Goal: Communication & Community: Answer question/provide support

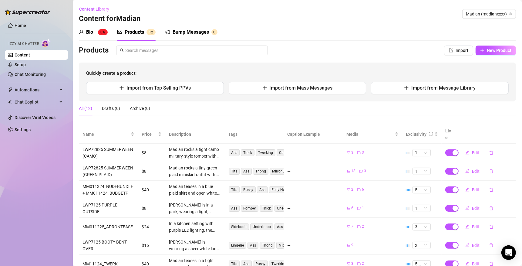
click at [90, 32] on div "Bio" at bounding box center [89, 31] width 7 height 7
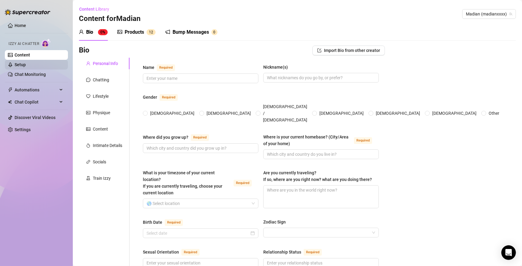
click at [26, 67] on link "Setup" at bounding box center [20, 64] width 11 height 5
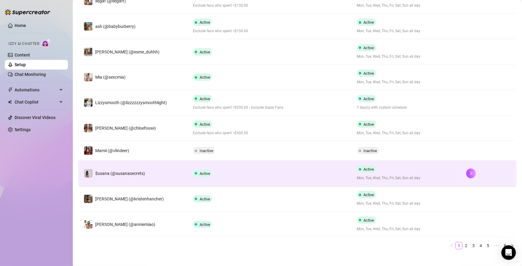
scroll to position [145, 0]
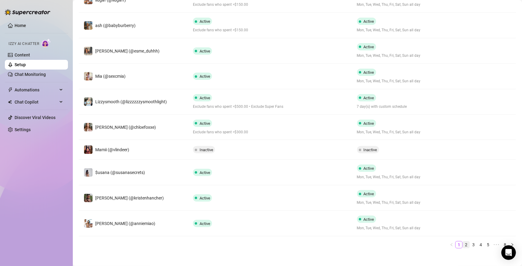
click at [463, 244] on link "2" at bounding box center [466, 244] width 7 height 7
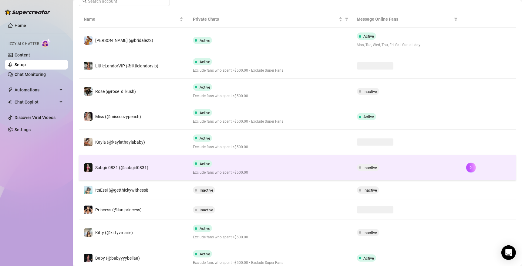
scroll to position [110, 0]
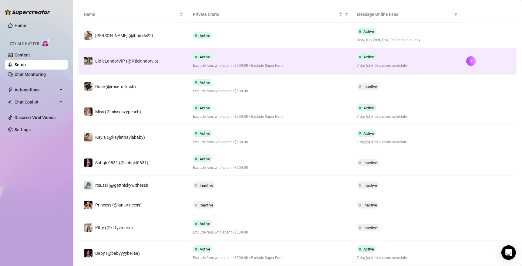
click at [159, 69] on td "LittleLandorVIP (@littlelandorvip)" at bounding box center [133, 60] width 109 height 25
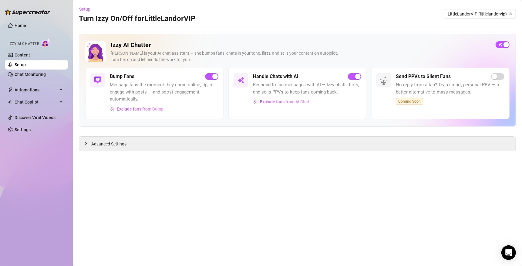
click at [115, 46] on h2 "Izzy AI Chatter" at bounding box center [301, 45] width 380 height 8
click at [30, 55] on link "Content" at bounding box center [22, 54] width 15 height 5
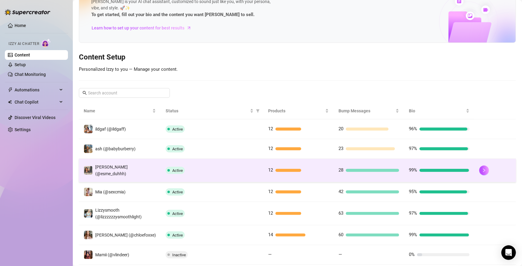
scroll to position [58, 0]
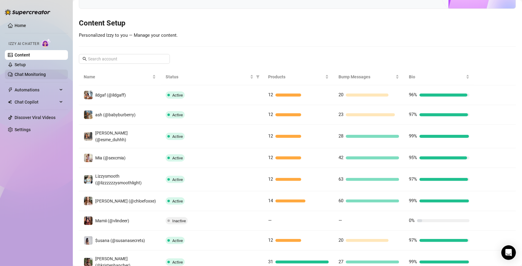
click at [41, 72] on link "Chat Monitoring" at bounding box center [30, 74] width 31 height 5
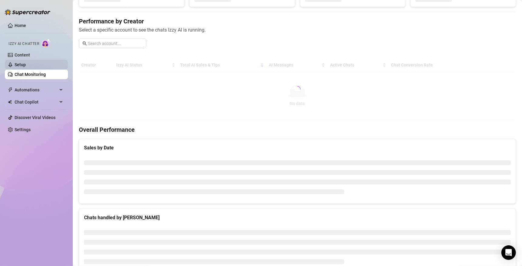
click at [26, 67] on link "Setup" at bounding box center [20, 64] width 11 height 5
click at [26, 65] on link "Setup" at bounding box center [20, 64] width 11 height 5
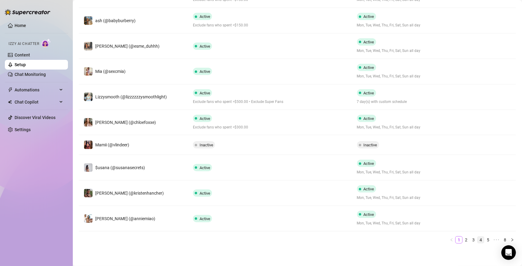
scroll to position [151, 0]
click at [470, 238] on li "3" at bounding box center [473, 239] width 7 height 7
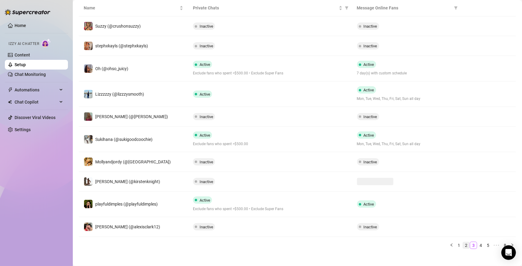
scroll to position [122, 0]
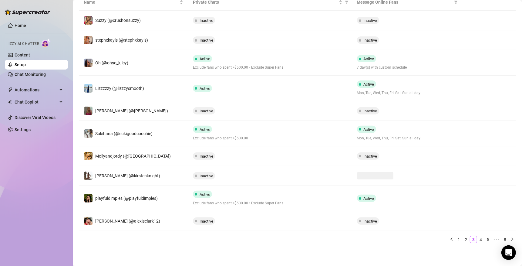
click at [458, 243] on div "Name Private Chats Message Online Fans Suzzy (@crushonsuzzy) Inactive Inactive …" at bounding box center [297, 120] width 437 height 253
click at [458, 242] on div "Name Private Chats Message Online Fans Suzzy (@crushonsuzzy) Inactive Inactive …" at bounding box center [297, 120] width 437 height 253
click at [463, 241] on link "2" at bounding box center [466, 239] width 7 height 7
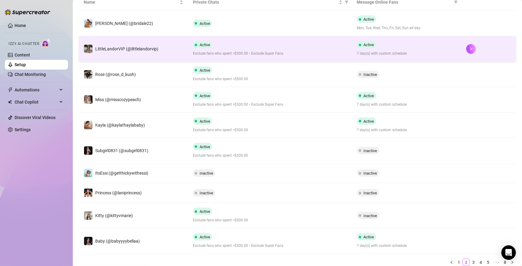
click at [167, 49] on td "LittleLandorVIP (@littlelandorvip)" at bounding box center [133, 48] width 109 height 25
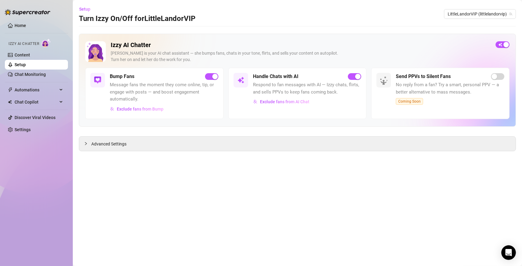
click at [142, 50] on div "[PERSON_NAME] is your AI chat assistant — she bumps fans, chats in your tone, f…" at bounding box center [301, 56] width 380 height 13
click at [264, 75] on h5 "Handle Chats with AI" at bounding box center [275, 76] width 45 height 7
click at [85, 8] on span "Setup" at bounding box center [84, 9] width 11 height 5
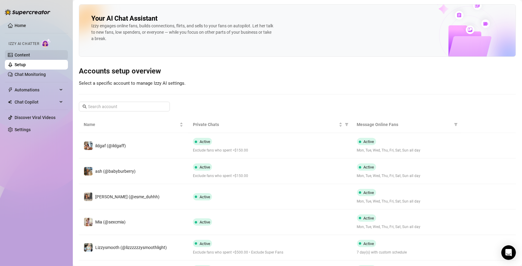
click at [26, 54] on link "Content" at bounding box center [22, 54] width 15 height 5
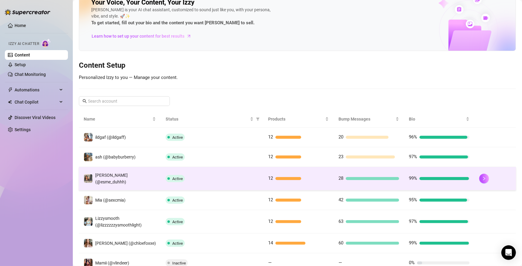
scroll to position [58, 0]
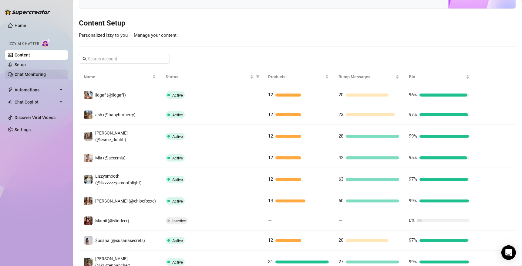
click at [32, 77] on link "Chat Monitoring" at bounding box center [30, 74] width 31 height 5
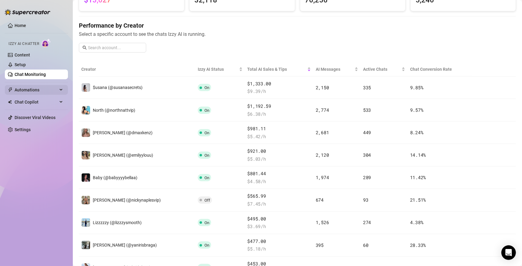
click at [36, 88] on span "Automations" at bounding box center [36, 90] width 43 height 10
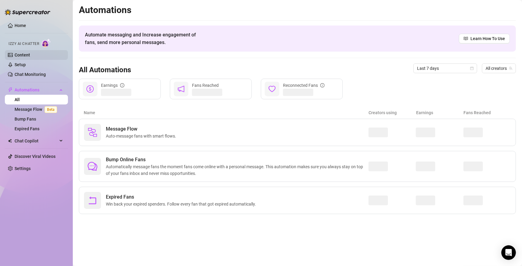
click at [25, 55] on link "Content" at bounding box center [22, 54] width 15 height 5
click at [40, 39] on div "Izzy AI Chatter" at bounding box center [35, 42] width 55 height 9
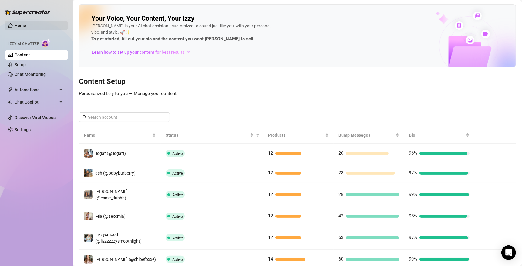
click at [19, 28] on link "Home" at bounding box center [21, 25] width 12 height 5
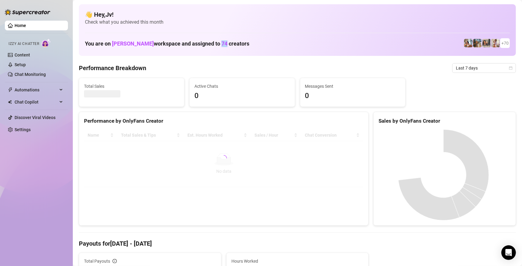
drag, startPoint x: 202, startPoint y: 40, endPoint x: 207, endPoint y: 42, distance: 5.9
click at [221, 42] on span "74" at bounding box center [224, 43] width 6 height 6
click at [23, 73] on link "Chat Monitoring" at bounding box center [30, 74] width 31 height 5
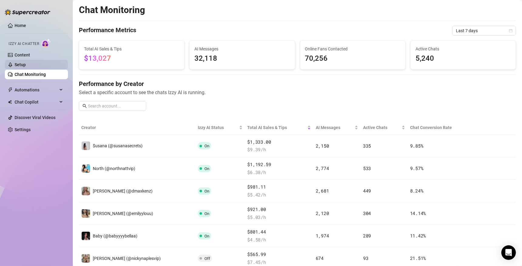
click at [26, 62] on link "Setup" at bounding box center [20, 64] width 11 height 5
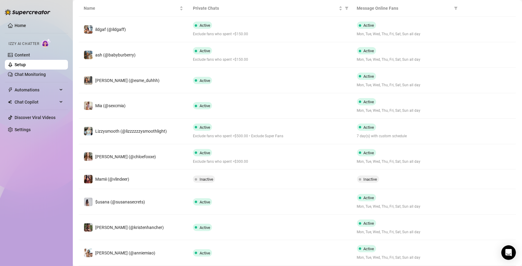
scroll to position [151, 0]
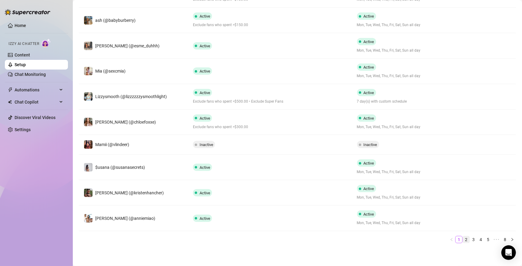
click at [463, 236] on link "2" at bounding box center [466, 239] width 7 height 7
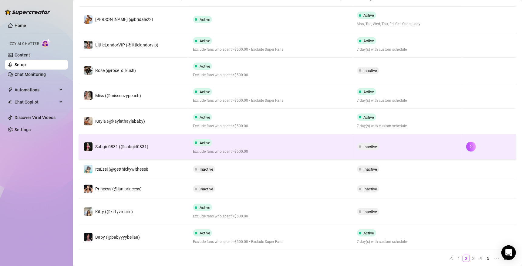
scroll to position [116, 0]
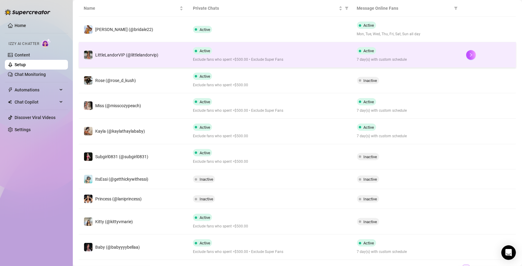
click at [164, 63] on td "LittleLandorVIP (@littlelandorvip)" at bounding box center [133, 54] width 109 height 25
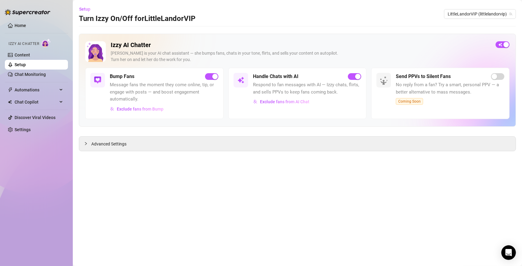
click at [301, 58] on div "[PERSON_NAME] is your AI chat assistant — she bumps fans, chats in your tone, f…" at bounding box center [301, 56] width 380 height 13
click at [506, 15] on span "LittleLandorVIP (littlelandorvip)" at bounding box center [479, 13] width 65 height 9
click at [362, 34] on div "Izzy AI Chatter [PERSON_NAME] is your AI chat assistant — she bumps fans, chats…" at bounding box center [297, 80] width 437 height 93
click at [27, 56] on link "Content" at bounding box center [22, 54] width 15 height 5
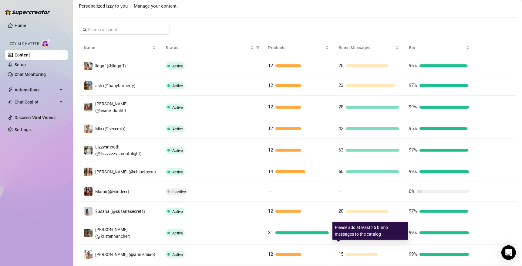
scroll to position [113, 0]
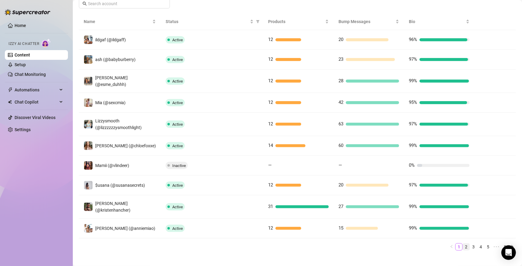
click at [463, 243] on link "2" at bounding box center [466, 246] width 7 height 7
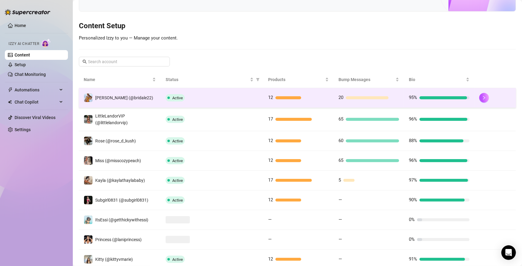
scroll to position [55, 0]
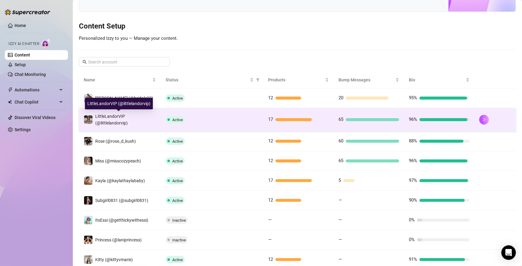
click at [137, 116] on div "LittleLandorVIP (@littlelandorvip)" at bounding box center [125, 119] width 61 height 13
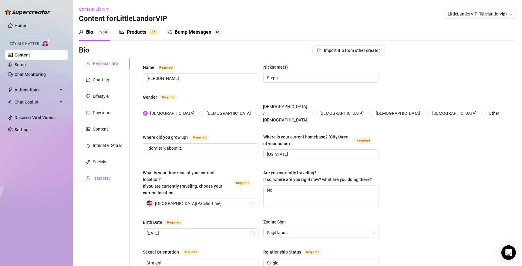
click at [108, 181] on div "Train Izzy" at bounding box center [102, 178] width 18 height 7
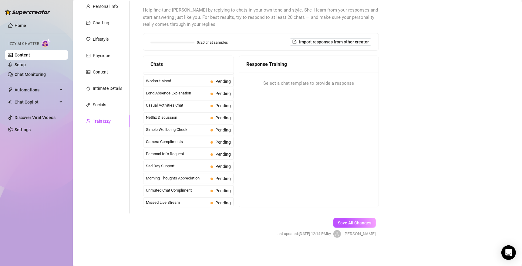
scroll to position [58, 0]
click at [185, 128] on span "Simple Wellbeing Check" at bounding box center [177, 129] width 62 height 6
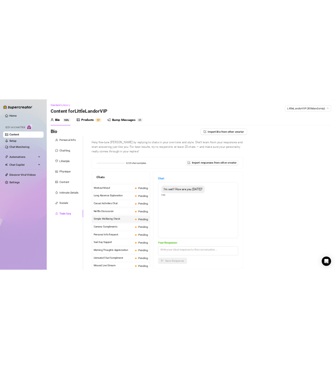
scroll to position [548, 0]
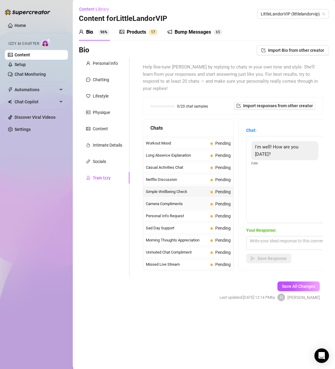
click at [184, 201] on span "Camera Compliments" at bounding box center [177, 204] width 62 height 6
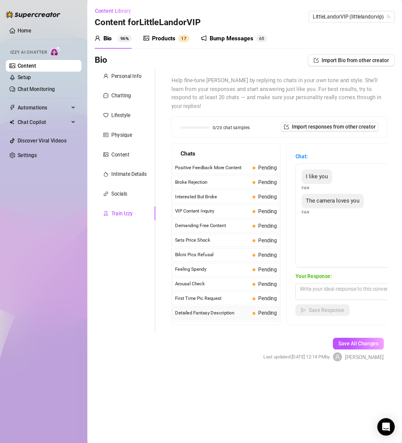
scroll to position [0, 0]
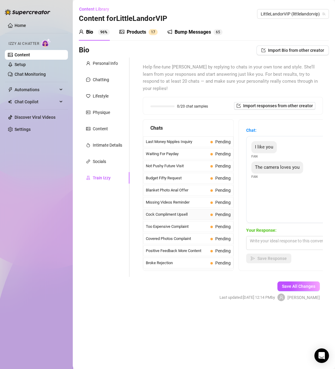
click at [188, 212] on span "Cock Compliment Upsell" at bounding box center [177, 215] width 62 height 6
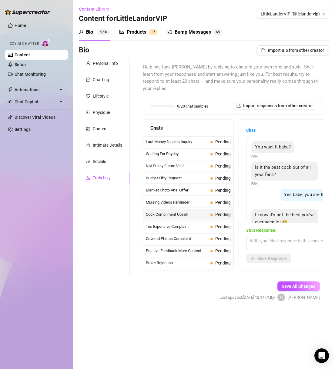
click at [126, 237] on div "Personal Info Chatting Lifestyle Physique Content Intimate Details Socials Trai…" at bounding box center [104, 167] width 51 height 219
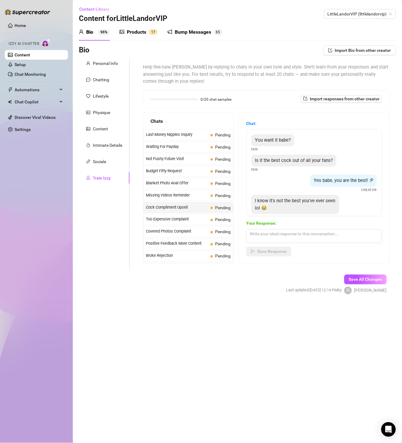
click at [332, 183] on span "Yes babe, you are the best! :P" at bounding box center [343, 180] width 59 height 5
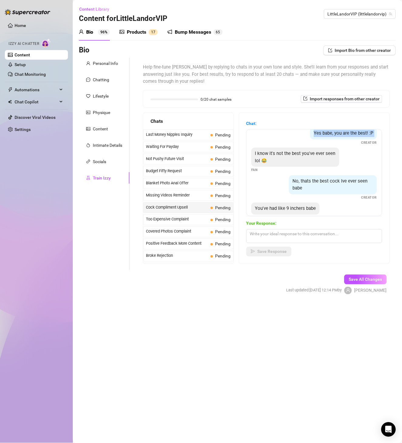
scroll to position [105, 0]
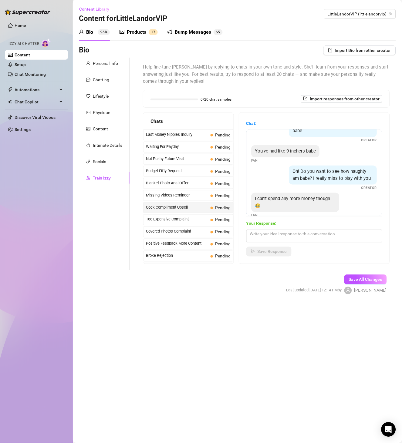
click at [336, 181] on span "Oh! Do you want to see how naughty I am babe? I really miss to play with you" at bounding box center [332, 175] width 78 height 13
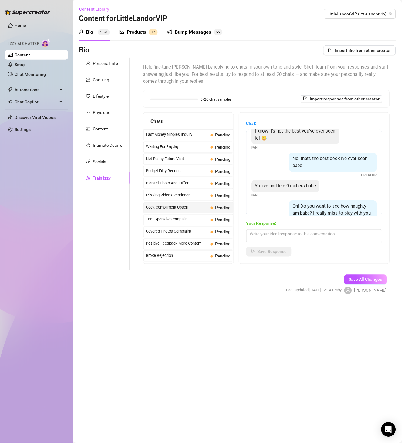
click at [331, 167] on span "No, thats the best cock Ive ever seen babe" at bounding box center [330, 162] width 75 height 13
copy span "No, thats the best cock Ive ever seen babe"
click at [309, 189] on span "You've had like 9 inchers babe" at bounding box center [285, 185] width 61 height 5
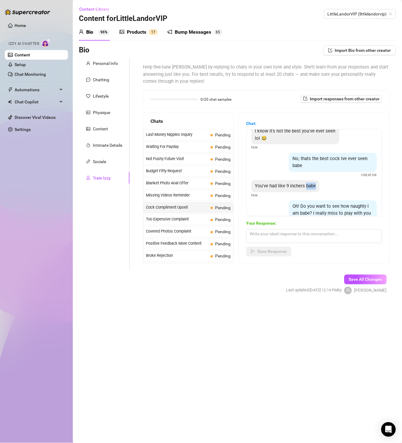
click at [309, 189] on span "You've had like 9 inchers babe" at bounding box center [285, 185] width 61 height 5
copy span "You've had like 9 inchers babe"
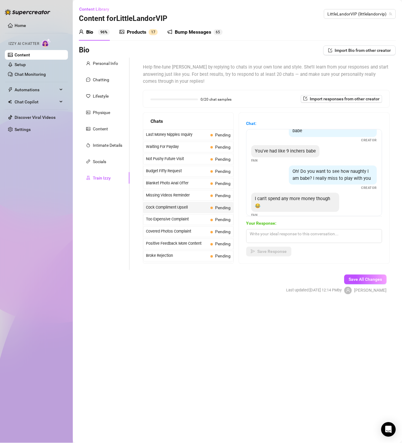
click at [310, 179] on span "Oh! Do you want to see how naughty I am babe? I really miss to play with you" at bounding box center [332, 175] width 78 height 13
copy span "Oh! Do you want to see how naughty I am babe? I really miss to play with you"
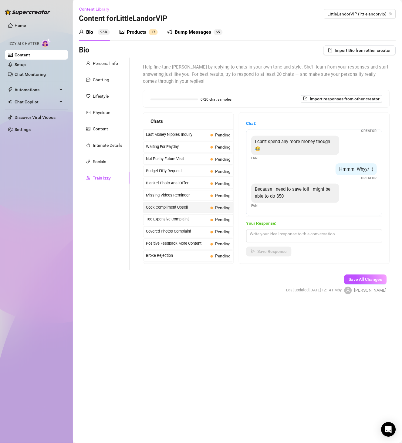
scroll to position [175, 0]
click at [292, 143] on span "I can't spend any more money though 😂" at bounding box center [292, 145] width 75 height 13
copy span "I can't spend any more money though 😂"
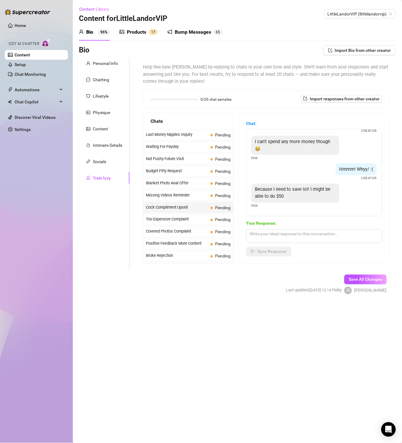
click at [356, 171] on span "Hmmm! Whyy/ :(" at bounding box center [356, 168] width 34 height 5
copy span "Hmmm! Whyy/ :("
click at [296, 192] on span "Because I need to save lol! I might be able to do $50" at bounding box center [292, 193] width 75 height 13
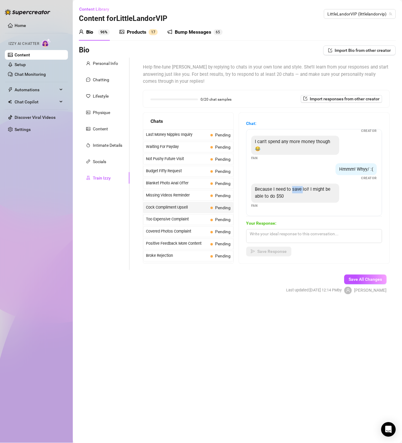
click at [296, 192] on span "Because I need to save lol! I might be able to do $50" at bounding box center [292, 193] width 75 height 13
copy span "Because I need to save lol! I might be able to do $50"
click at [186, 205] on span "Cock Compliment Upsell" at bounding box center [177, 207] width 62 height 6
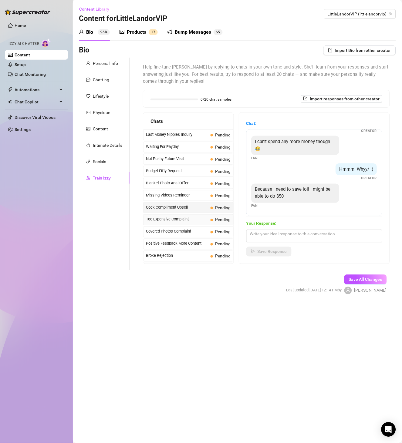
click at [192, 220] on span "Too Expensive Complaint" at bounding box center [177, 219] width 62 height 6
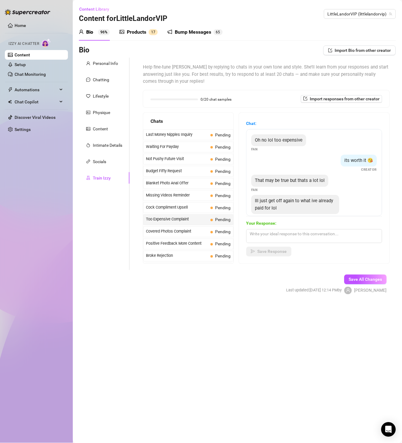
click at [293, 141] on span "Oh no lol too expensive" at bounding box center [279, 139] width 48 height 5
copy span "Oh no lol too expensive"
click at [348, 161] on span "its worth it 😘" at bounding box center [358, 160] width 29 height 5
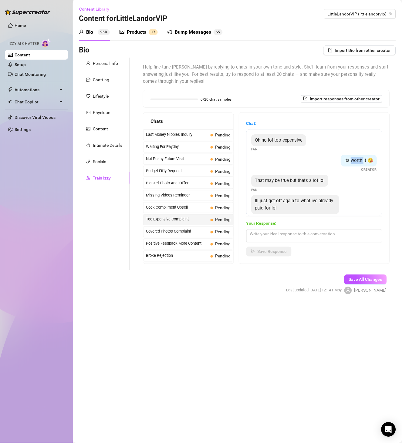
click at [348, 161] on span "its worth it 😘" at bounding box center [358, 160] width 29 height 5
copy span "its worth it 😘"
click at [305, 179] on span "That may be true but thats a lot lol" at bounding box center [290, 180] width 70 height 5
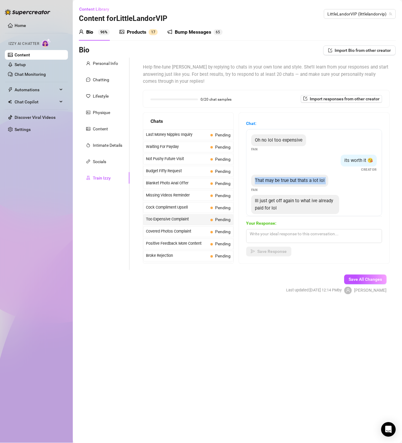
click at [305, 179] on span "That may be true but thats a lot lol" at bounding box center [290, 180] width 70 height 5
copy span "That may be true but thats a lot lol"
click at [317, 198] on span "Ill just get off again to what ive already paid for lol" at bounding box center [294, 204] width 78 height 13
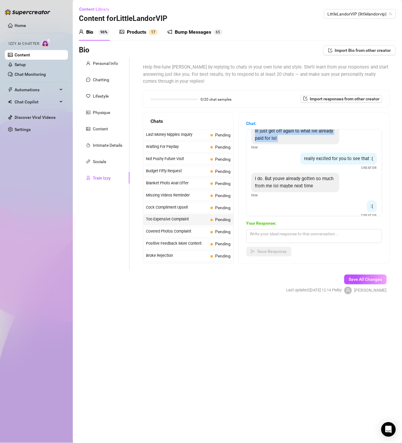
scroll to position [35, 0]
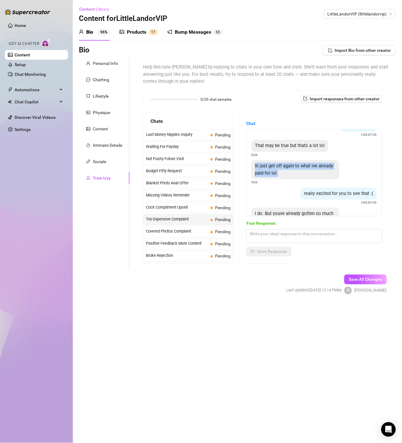
copy span "Ill just get off again to what ive already paid for lol"
click at [340, 196] on div "really excited for you to see that :(" at bounding box center [338, 194] width 76 height 12
click at [344, 192] on span "really excited for you to see that :(" at bounding box center [338, 193] width 69 height 5
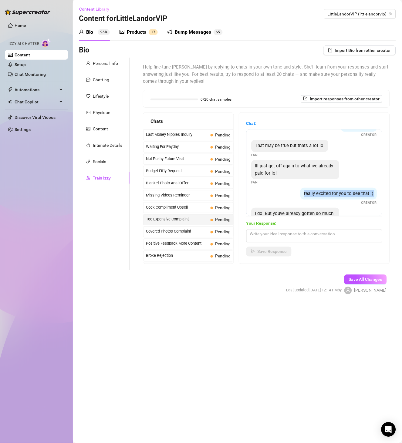
click at [344, 192] on span "really excited for you to see that :(" at bounding box center [338, 193] width 69 height 5
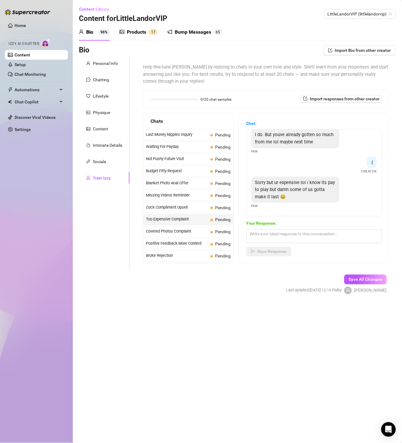
click at [305, 140] on span "I do. But youve already gotten so much from me lol maybe next time" at bounding box center [294, 138] width 79 height 13
click at [370, 164] on span ":(" at bounding box center [371, 161] width 3 height 5
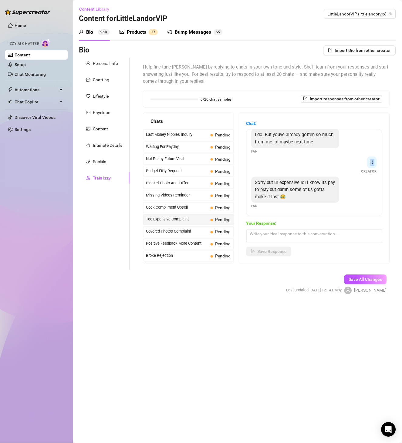
click at [370, 164] on span ":(" at bounding box center [371, 161] width 3 height 5
click at [290, 182] on span "Sorry but ur expensive lol i know its pay to play but damn some of us gotta mak…" at bounding box center [295, 190] width 80 height 20
click at [189, 228] on div "Covered Photos Complaint Pending" at bounding box center [188, 231] width 90 height 11
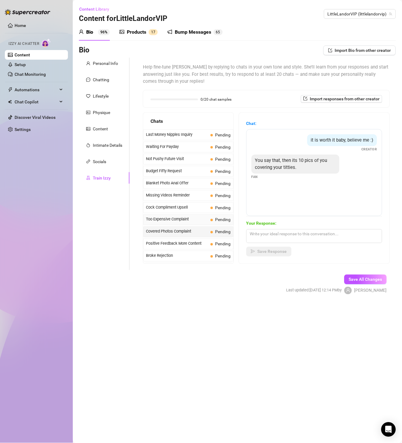
click at [184, 221] on span "Too Expensive Complaint" at bounding box center [177, 219] width 62 height 6
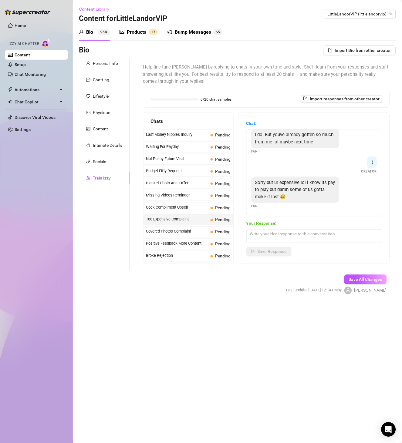
click at [279, 180] on span "Sorry but ur expensive lol i know its pay to play but damn some of us gotta mak…" at bounding box center [295, 190] width 80 height 20
click at [191, 230] on span "Covered Photos Complaint" at bounding box center [177, 232] width 62 height 6
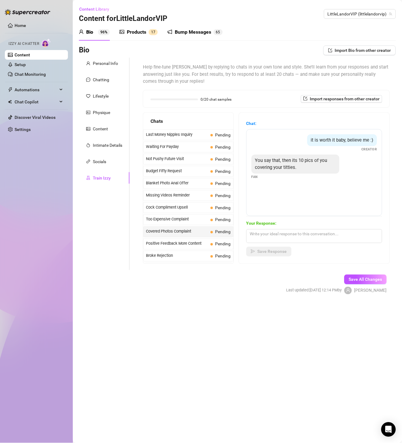
click at [353, 135] on div "it is worth it baby, believe me :)" at bounding box center [342, 140] width 70 height 12
click at [352, 139] on span "it is worth it baby, believe me :)" at bounding box center [342, 139] width 62 height 5
click at [269, 157] on div "You say that, then its 10 pics of you covering your titties." at bounding box center [295, 164] width 88 height 19
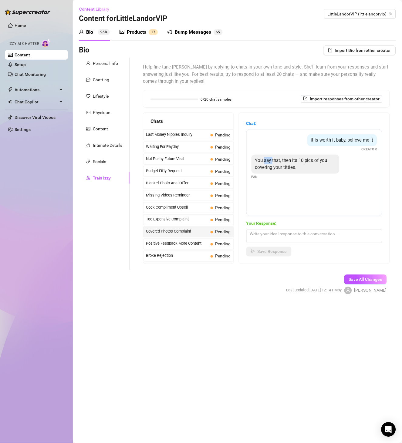
click at [269, 157] on div "You say that, then its 10 pics of you covering your titties." at bounding box center [295, 164] width 88 height 19
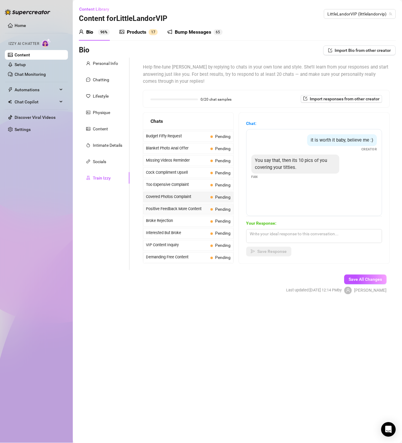
click at [195, 208] on span "Positive Feedback More Content" at bounding box center [177, 209] width 62 height 6
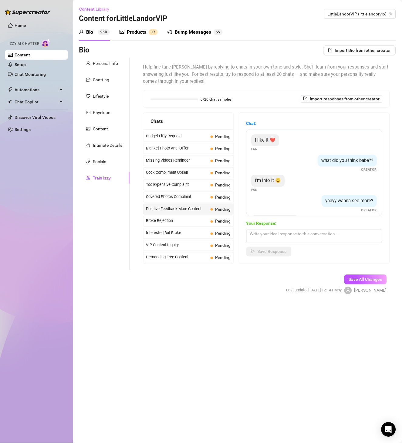
click at [269, 143] on div "I like it ❤️" at bounding box center [265, 140] width 28 height 12
click at [271, 140] on span "I like it ❤️" at bounding box center [265, 139] width 21 height 5
click at [335, 162] on span "what did you think babe??" at bounding box center [347, 160] width 52 height 5
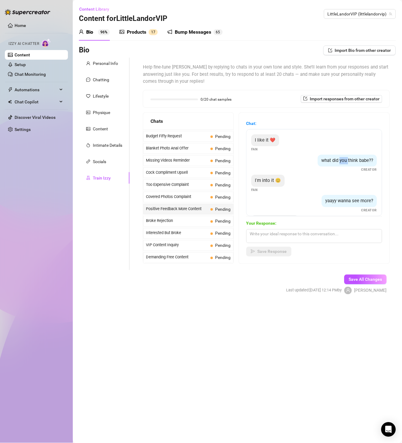
click at [335, 162] on span "what did you think babe??" at bounding box center [347, 160] width 52 height 5
click at [278, 179] on span "I'm into it 😊" at bounding box center [268, 180] width 26 height 5
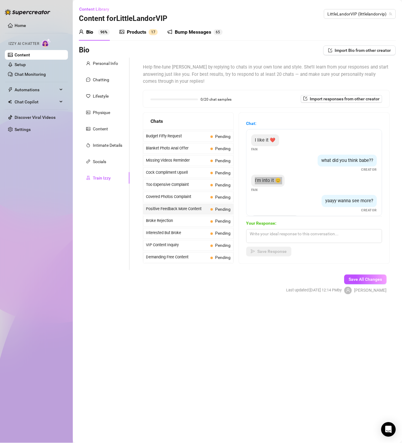
scroll to position [24, 0]
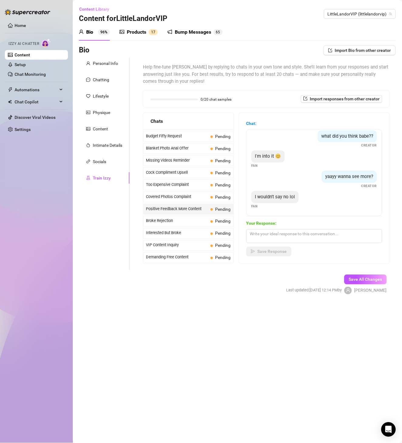
click at [340, 177] on span "yaayy wanna see more?" at bounding box center [349, 176] width 48 height 5
click at [277, 192] on div "I wouldn't say no lol" at bounding box center [274, 197] width 47 height 12
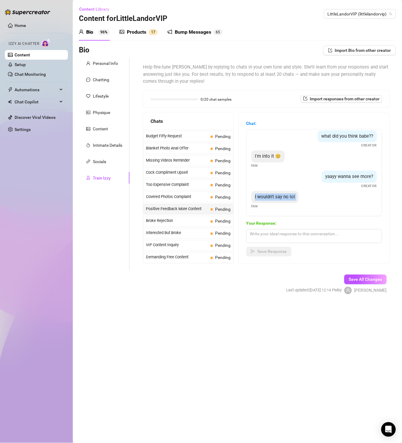
click at [277, 192] on div "I wouldn't say no lol" at bounding box center [274, 197] width 47 height 12
